Goal: Communication & Community: Answer question/provide support

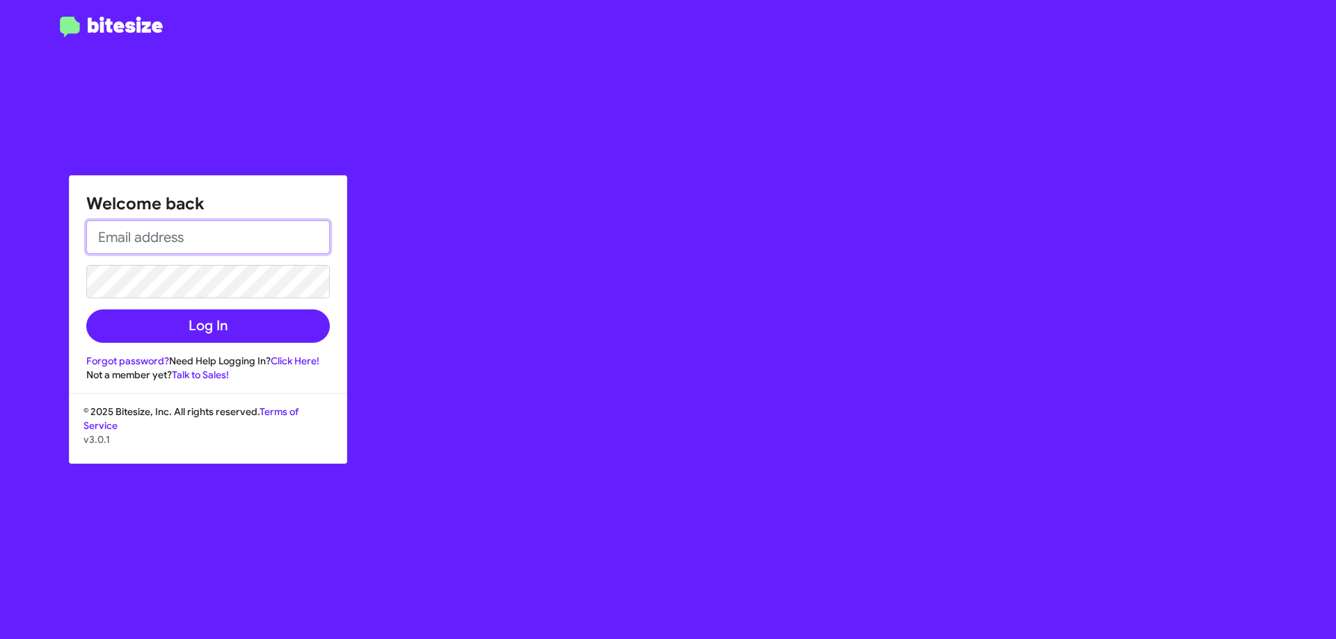
click at [148, 222] on input "email" at bounding box center [208, 237] width 244 height 33
type input "[EMAIL_ADDRESS][DOMAIN_NAME]"
click at [86, 310] on button "Log In" at bounding box center [208, 326] width 244 height 33
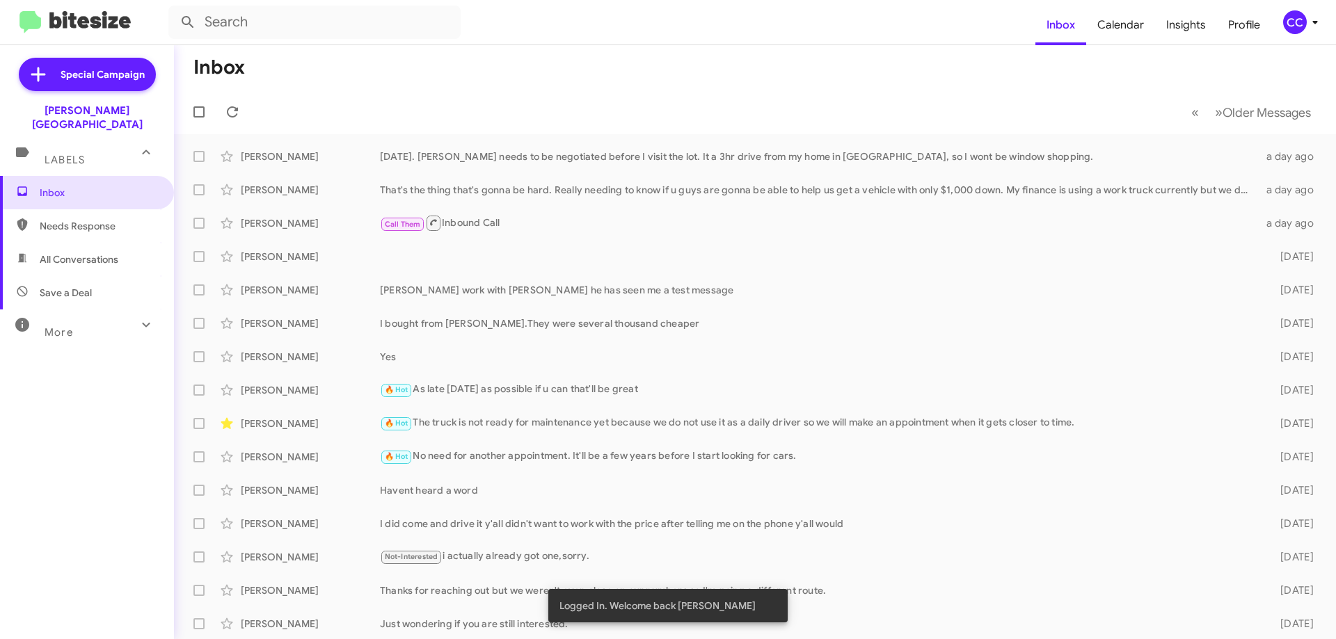
click at [98, 219] on span "Needs Response" at bounding box center [99, 226] width 118 height 14
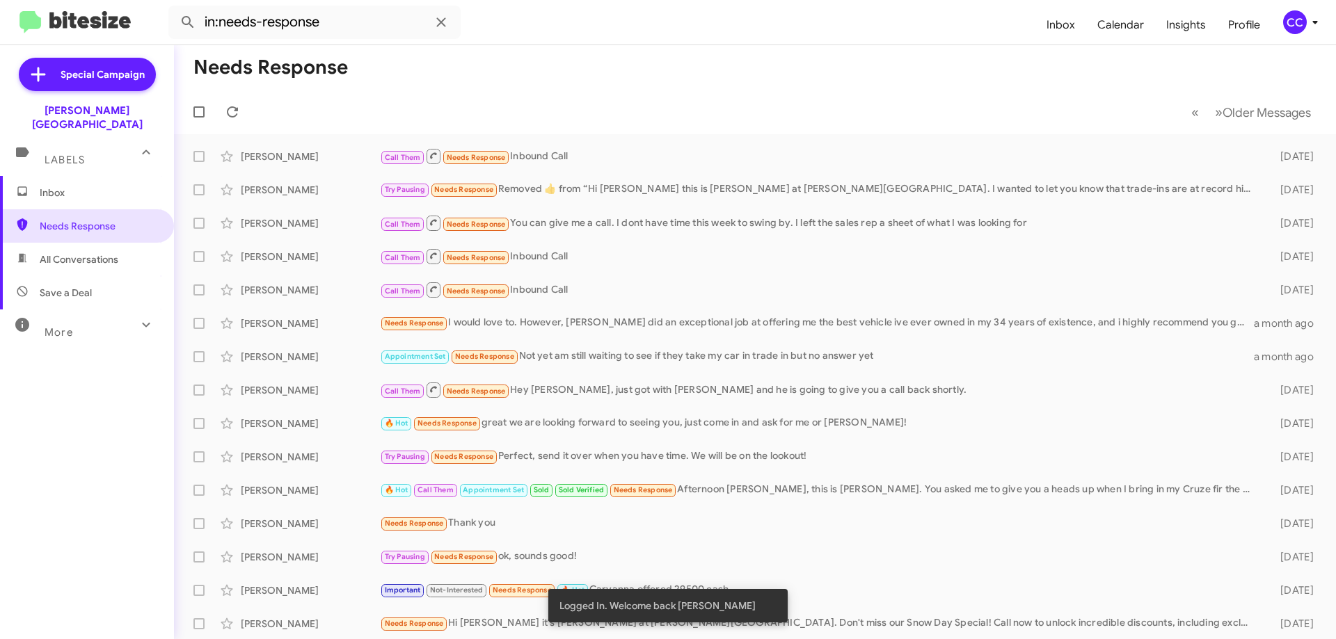
click at [81, 254] on span "All Conversations" at bounding box center [87, 259] width 174 height 33
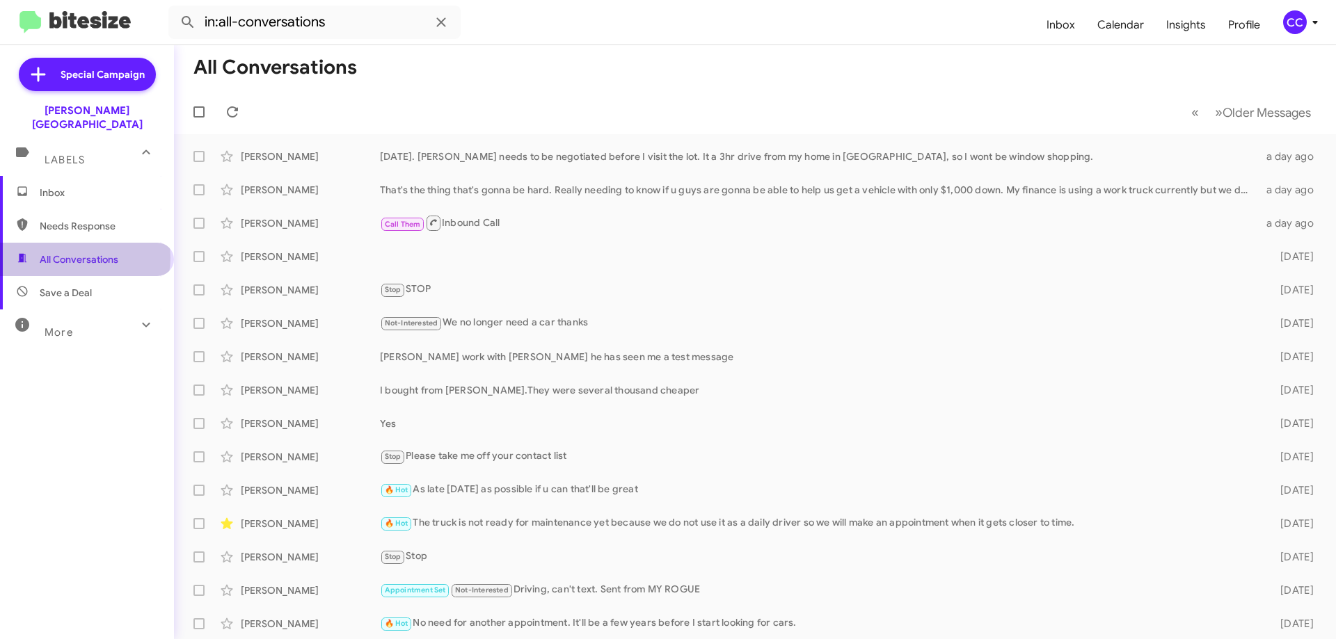
click at [85, 253] on span "All Conversations" at bounding box center [79, 260] width 79 height 14
click at [69, 219] on span "Needs Response" at bounding box center [99, 226] width 118 height 14
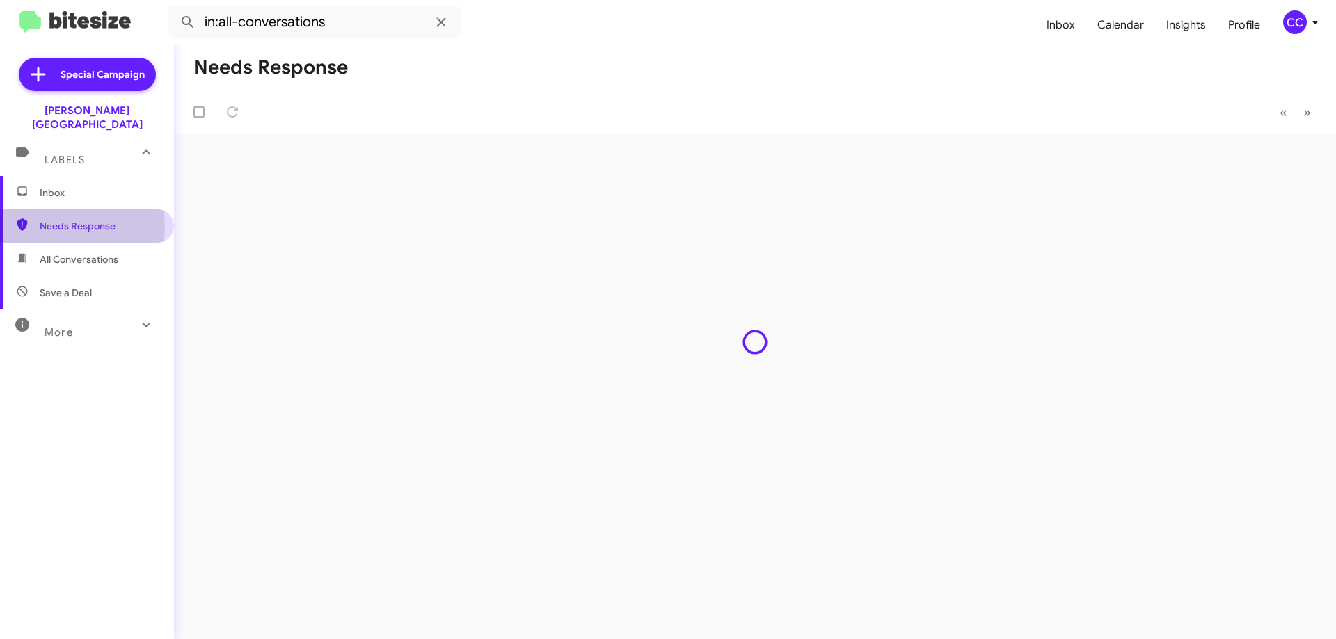
type input "in:needs-response"
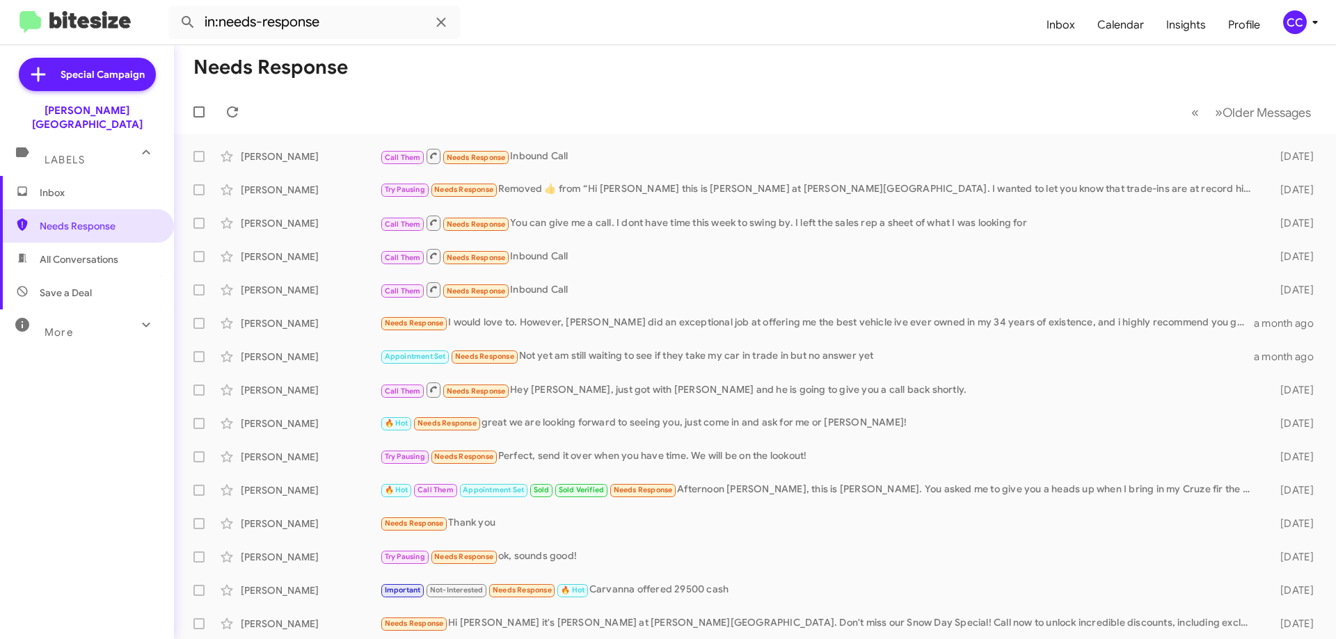
click at [54, 186] on span "Inbox" at bounding box center [99, 193] width 118 height 14
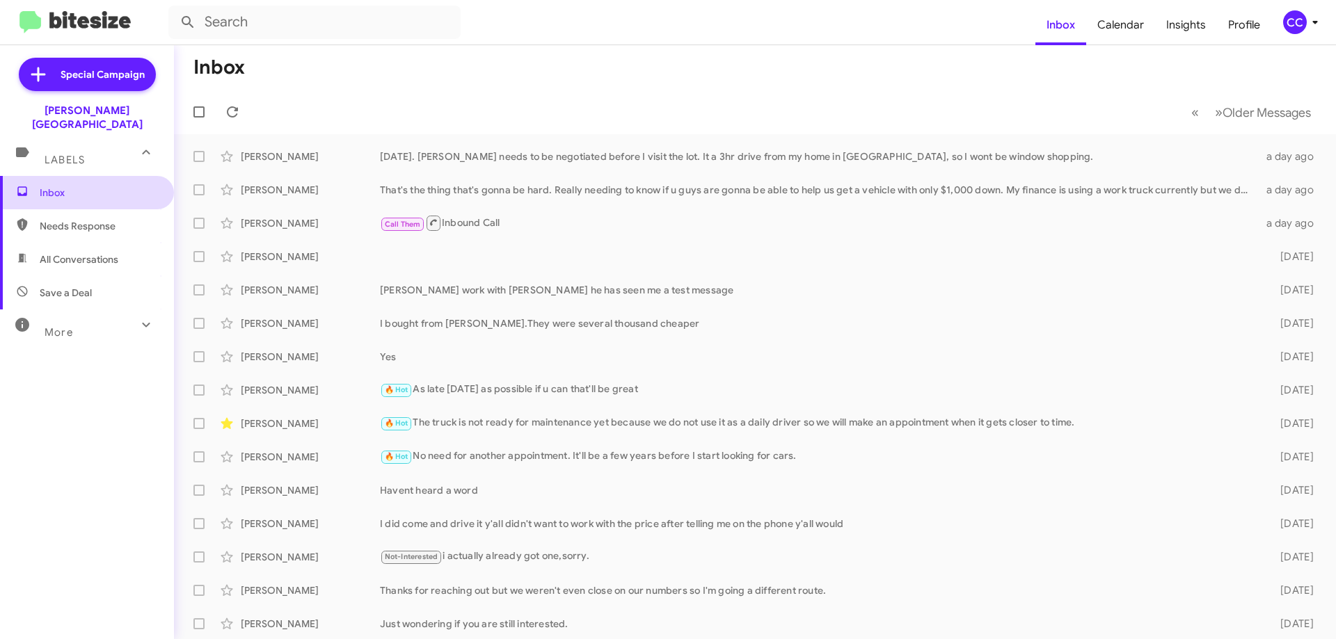
click at [45, 186] on span "Inbox" at bounding box center [99, 193] width 118 height 14
